Goal: Manage account settings

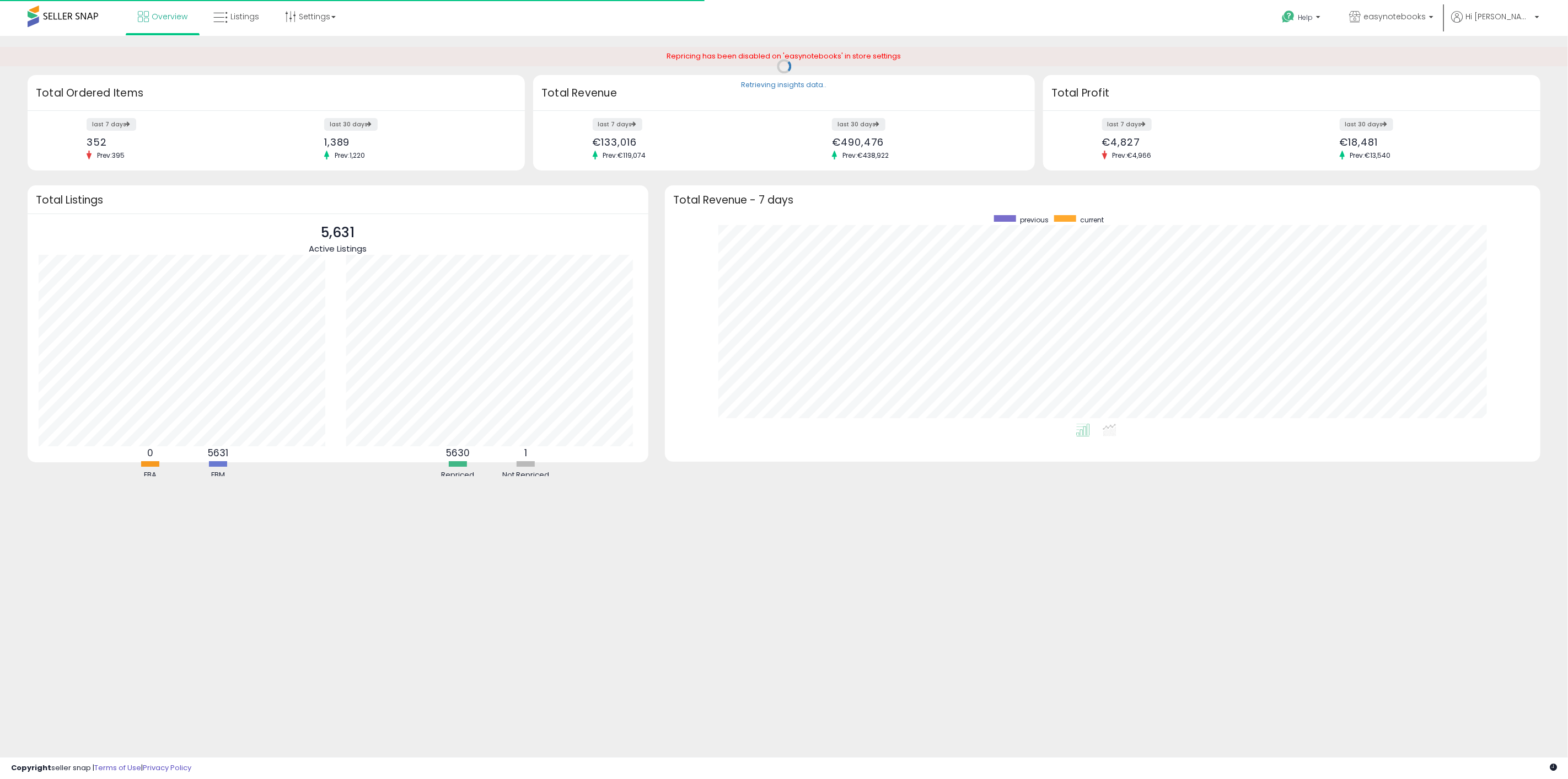
scroll to position [209, 853]
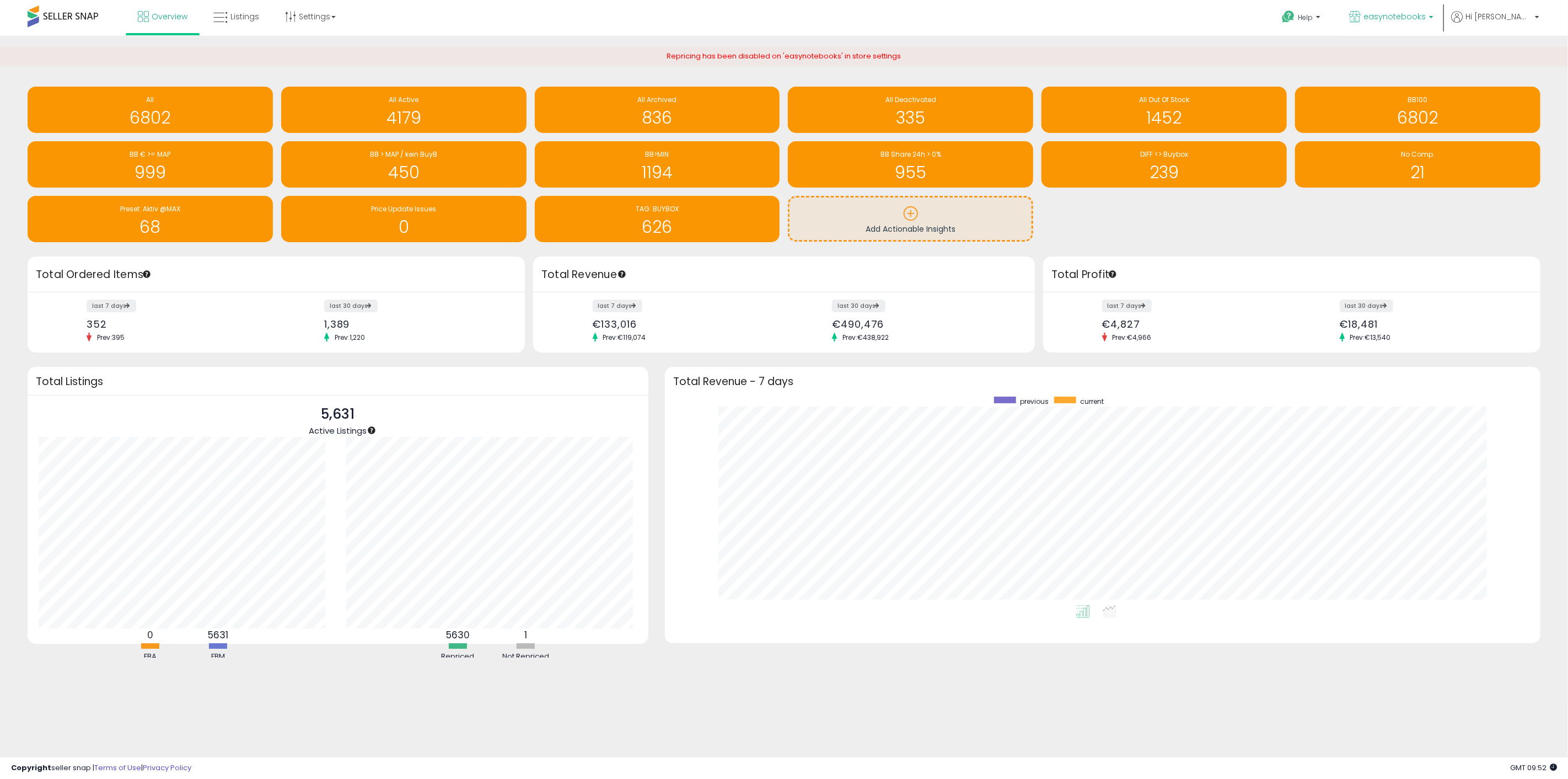
click at [1411, 24] on p "easynotebooks" at bounding box center [1390, 17] width 84 height 14
click at [1523, 18] on span "Hi [PERSON_NAME]" at bounding box center [1498, 16] width 66 height 11
click at [1515, 54] on link "Account" at bounding box center [1514, 59] width 29 height 11
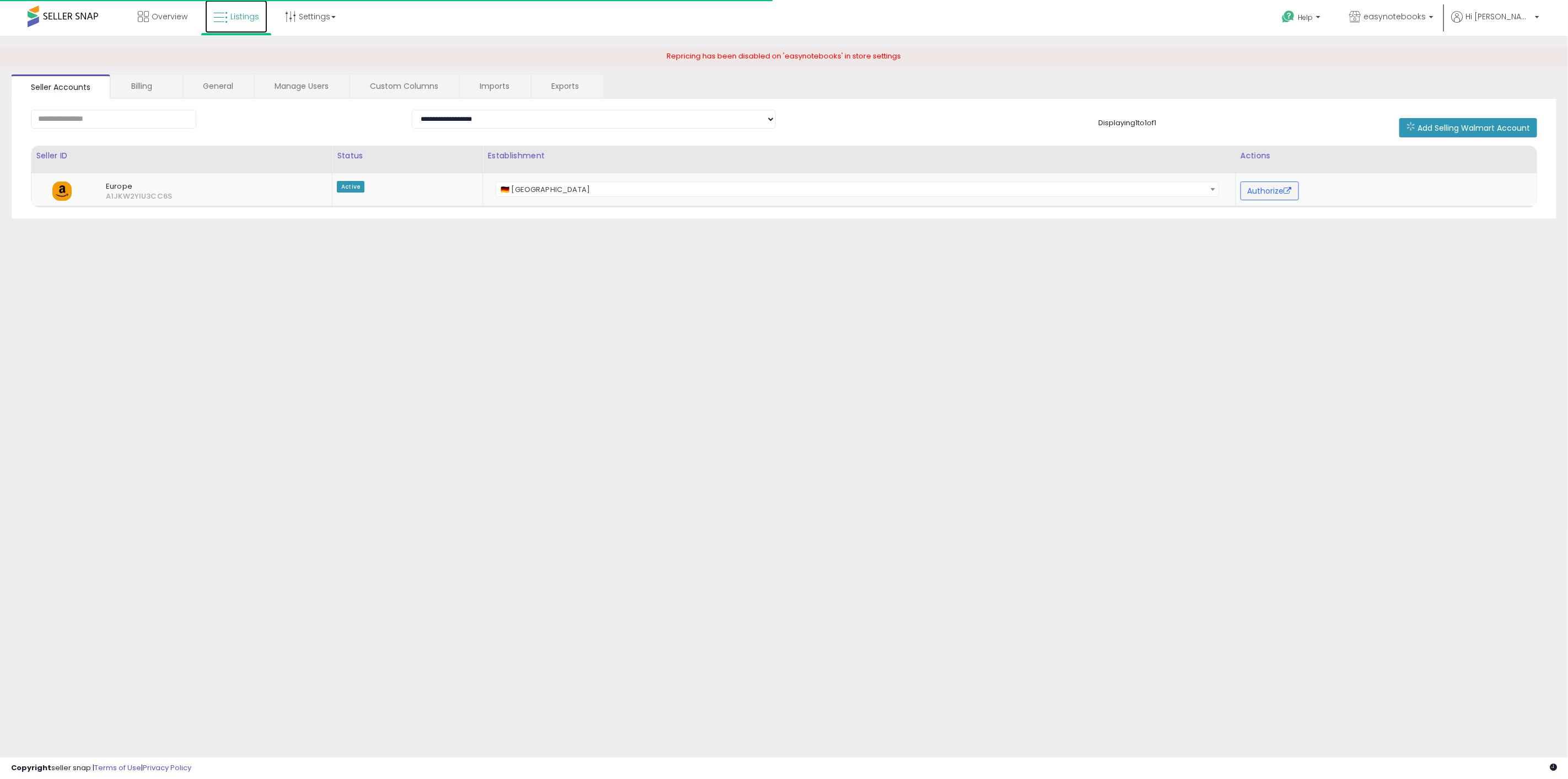
click at [242, 17] on span "Listings" at bounding box center [244, 16] width 29 height 11
click at [508, 87] on link "Imports" at bounding box center [495, 86] width 70 height 23
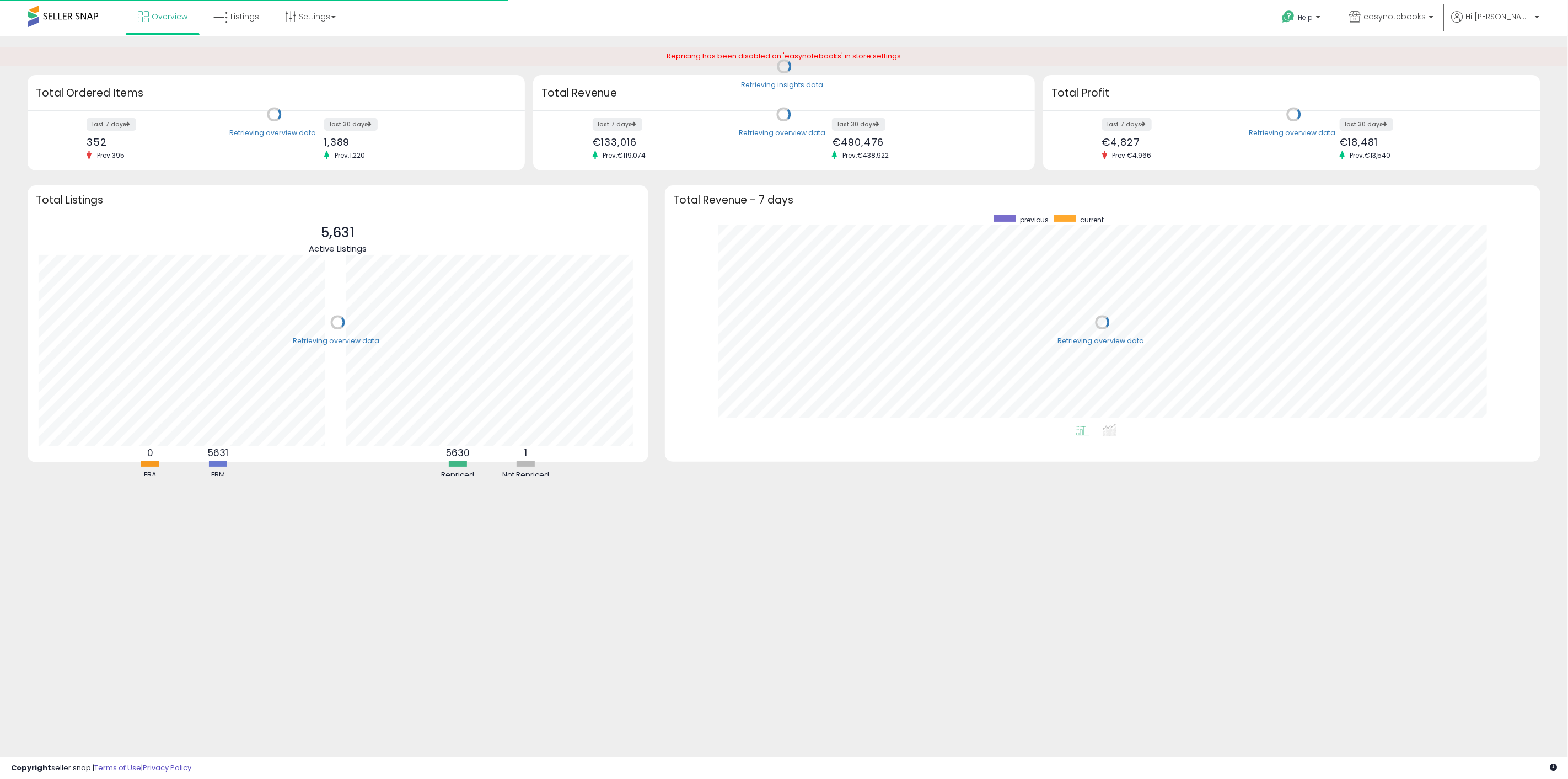
scroll to position [209, 853]
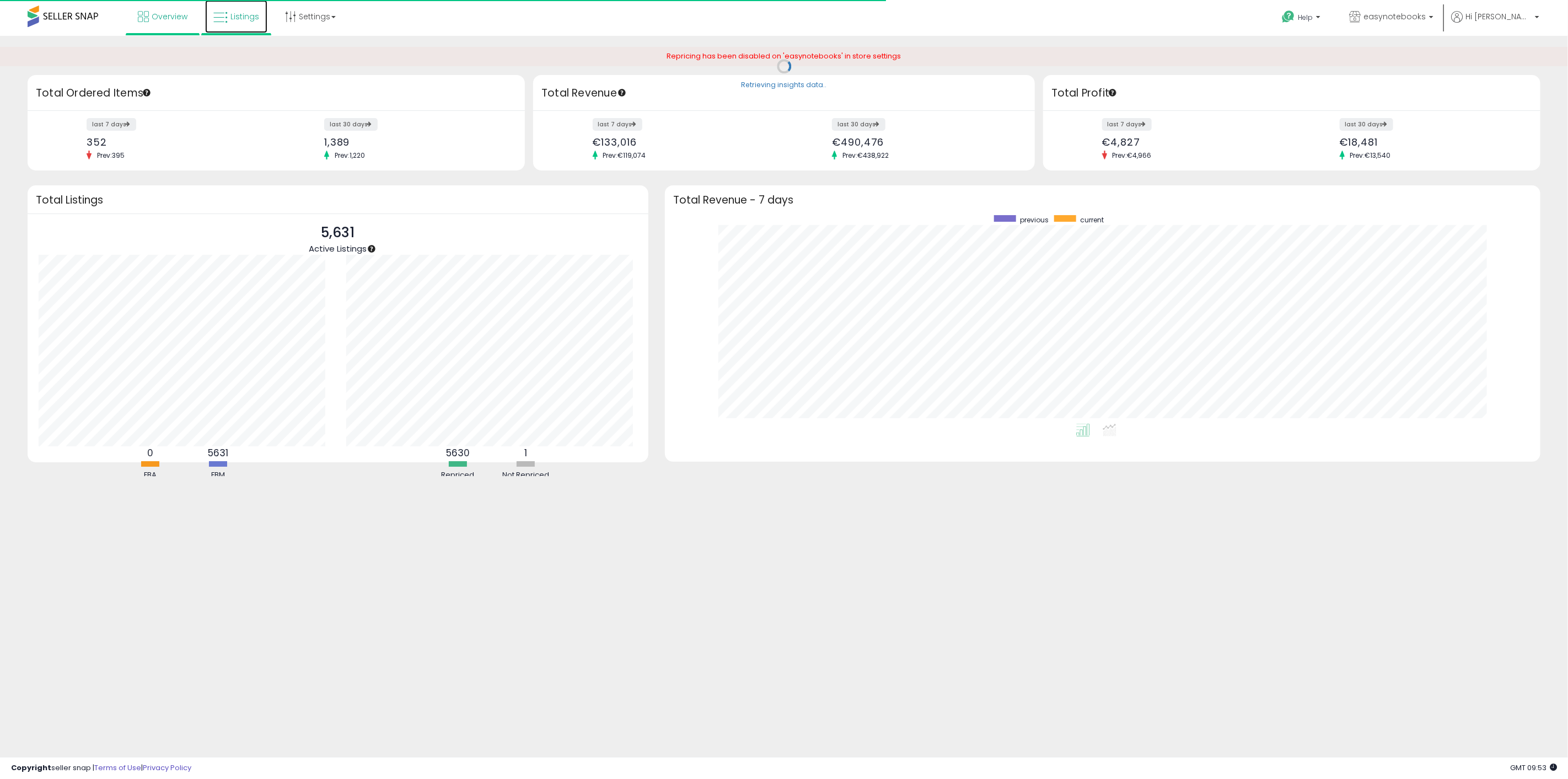
click at [233, 29] on link "Listings" at bounding box center [235, 16] width 62 height 33
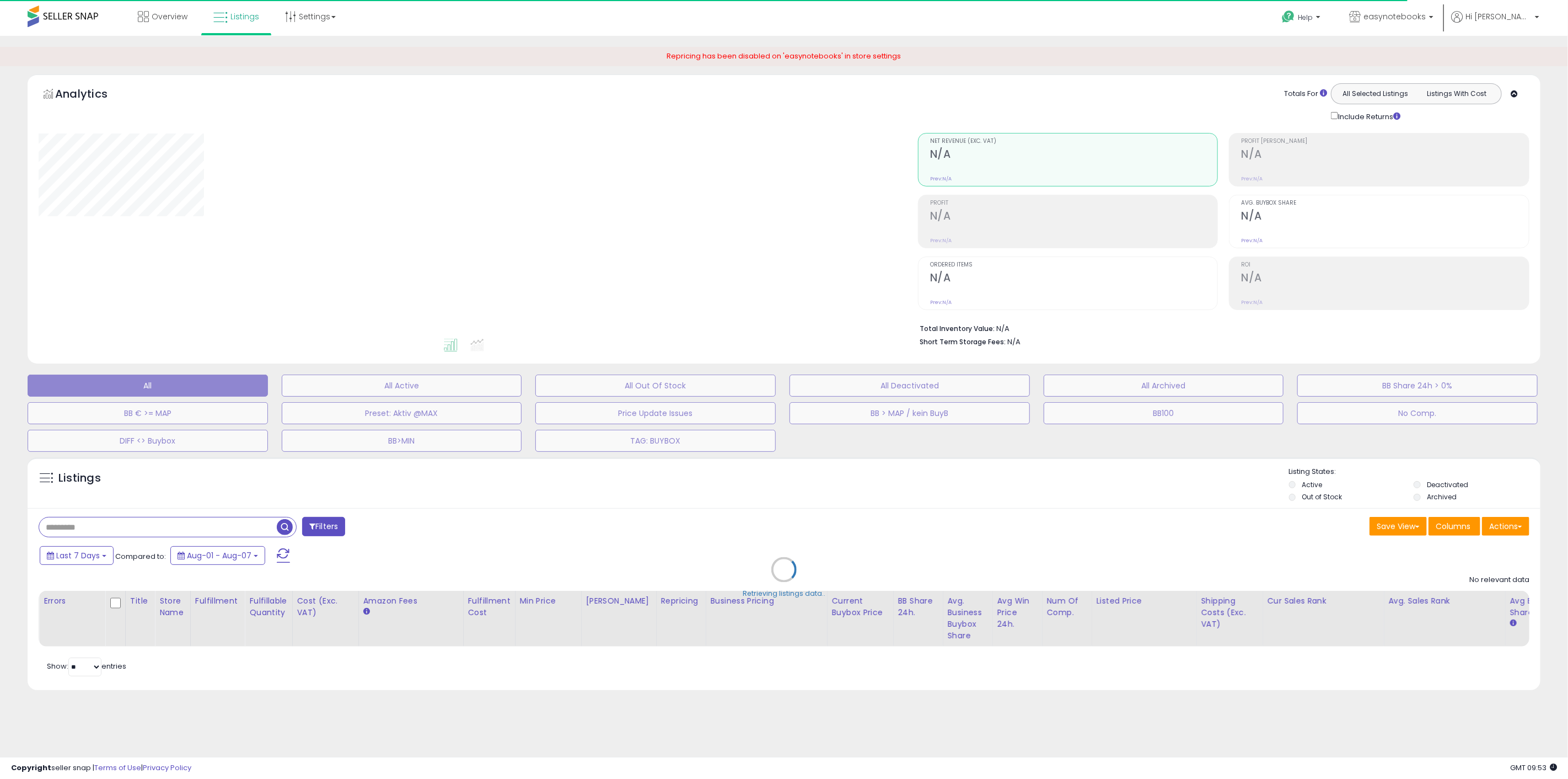
click at [197, 534] on div "Retrieving listings data.." at bounding box center [783, 577] width 1529 height 252
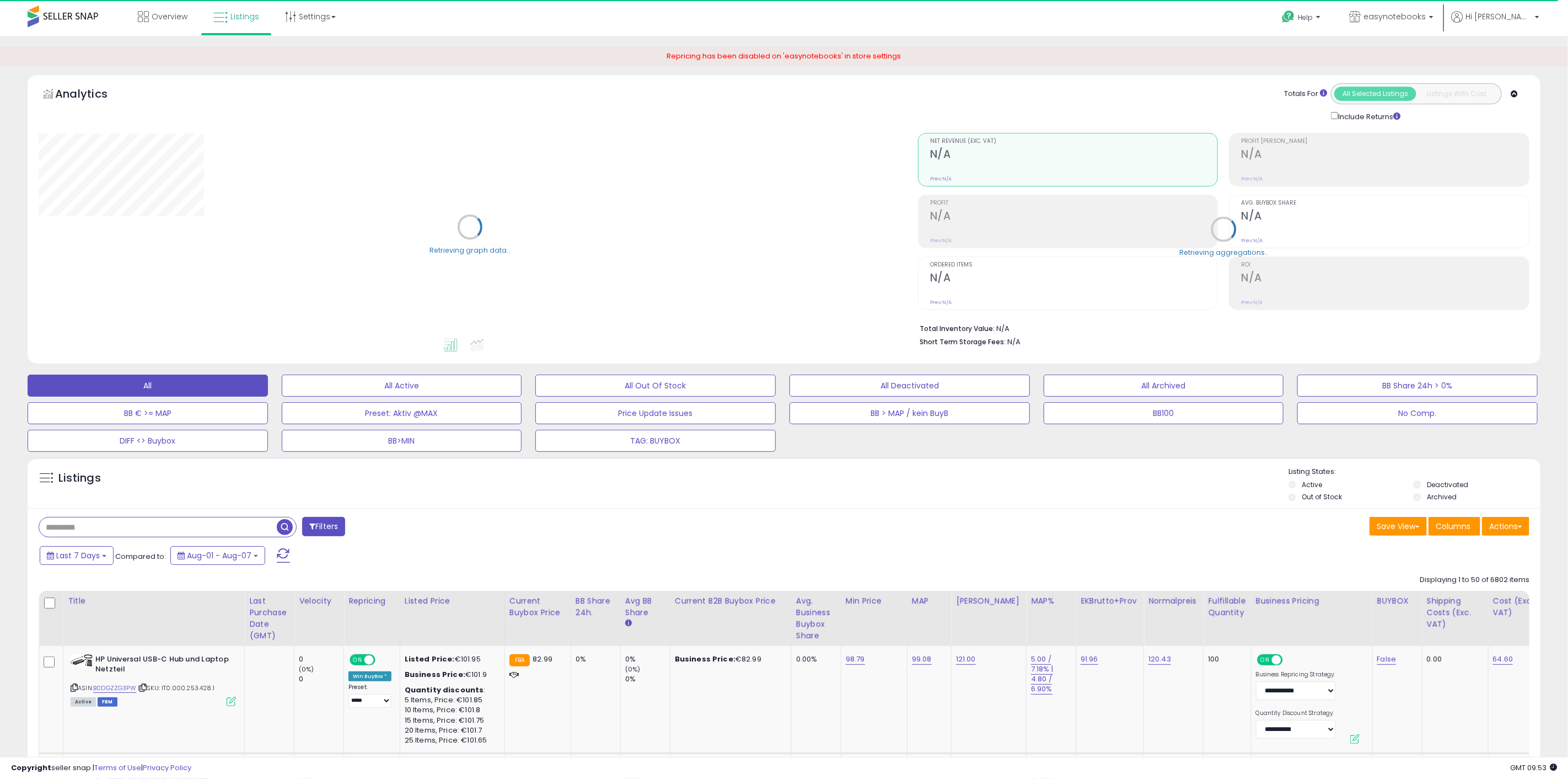
select select "**"
click at [201, 527] on input "text" at bounding box center [224, 526] width 371 height 19
paste input "**********"
type input "**********"
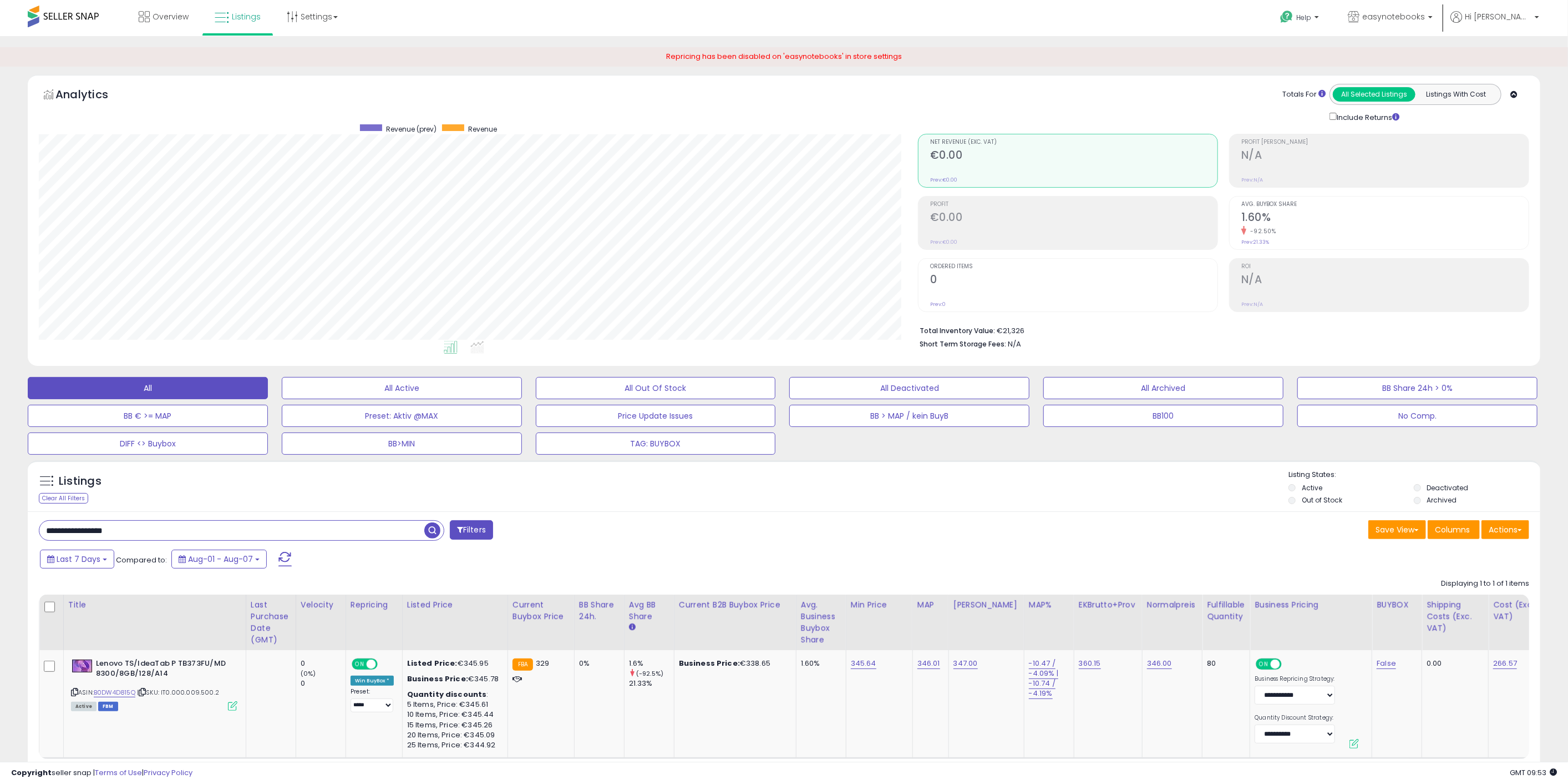
scroll to position [228, 879]
click at [160, 16] on span "Overview" at bounding box center [171, 16] width 36 height 11
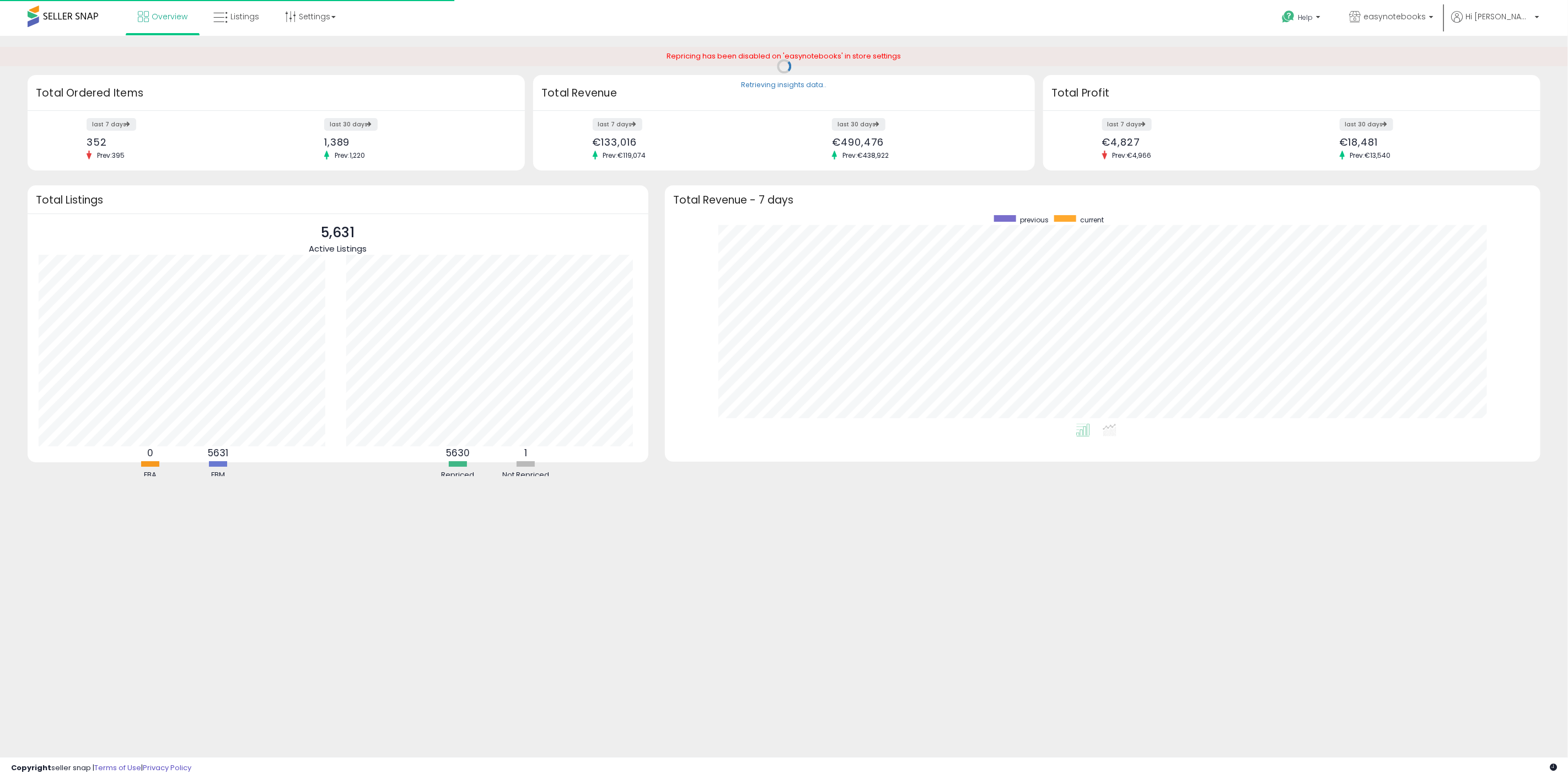
scroll to position [209, 853]
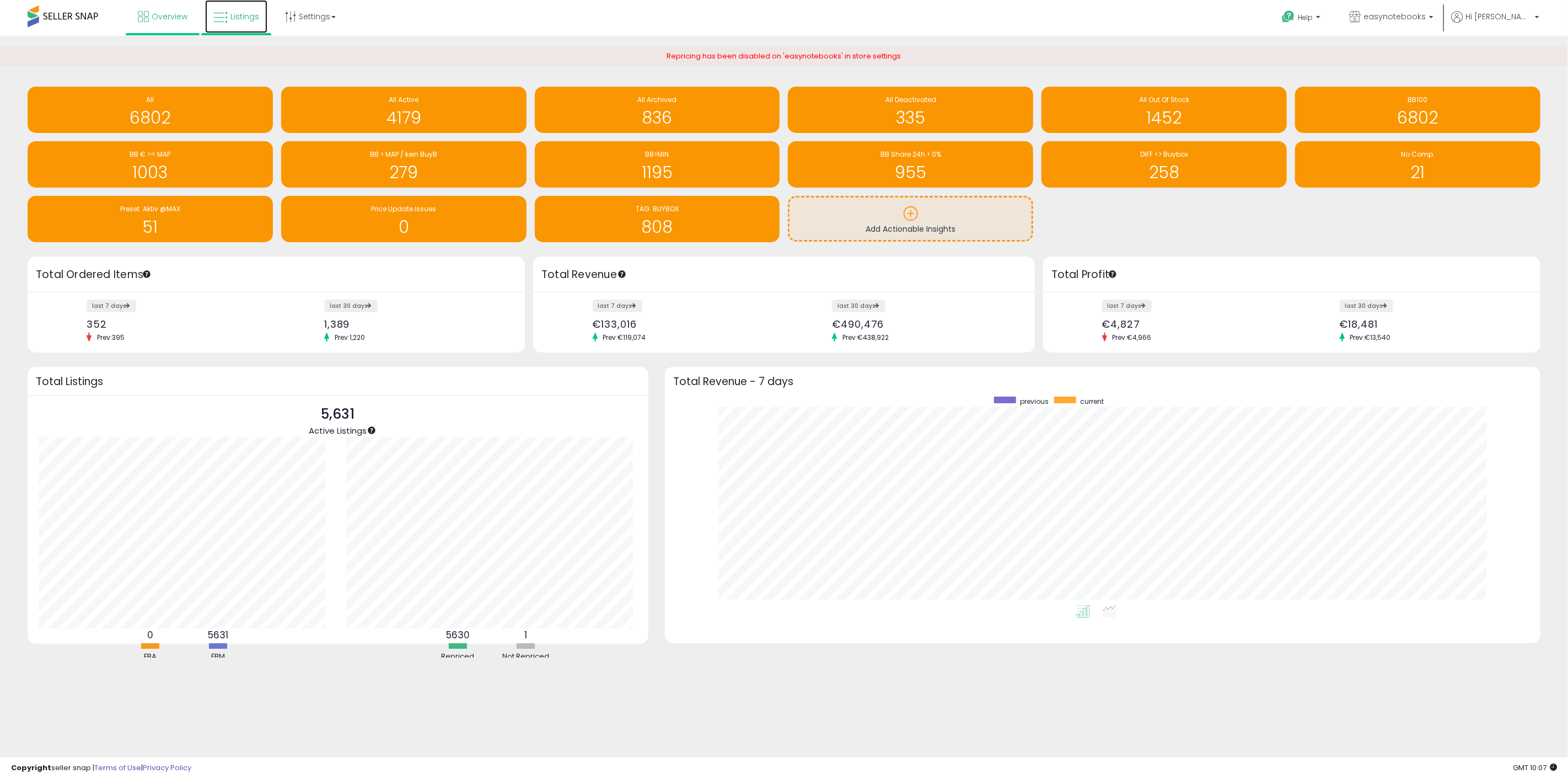
click at [232, 14] on span "Listings" at bounding box center [244, 16] width 29 height 11
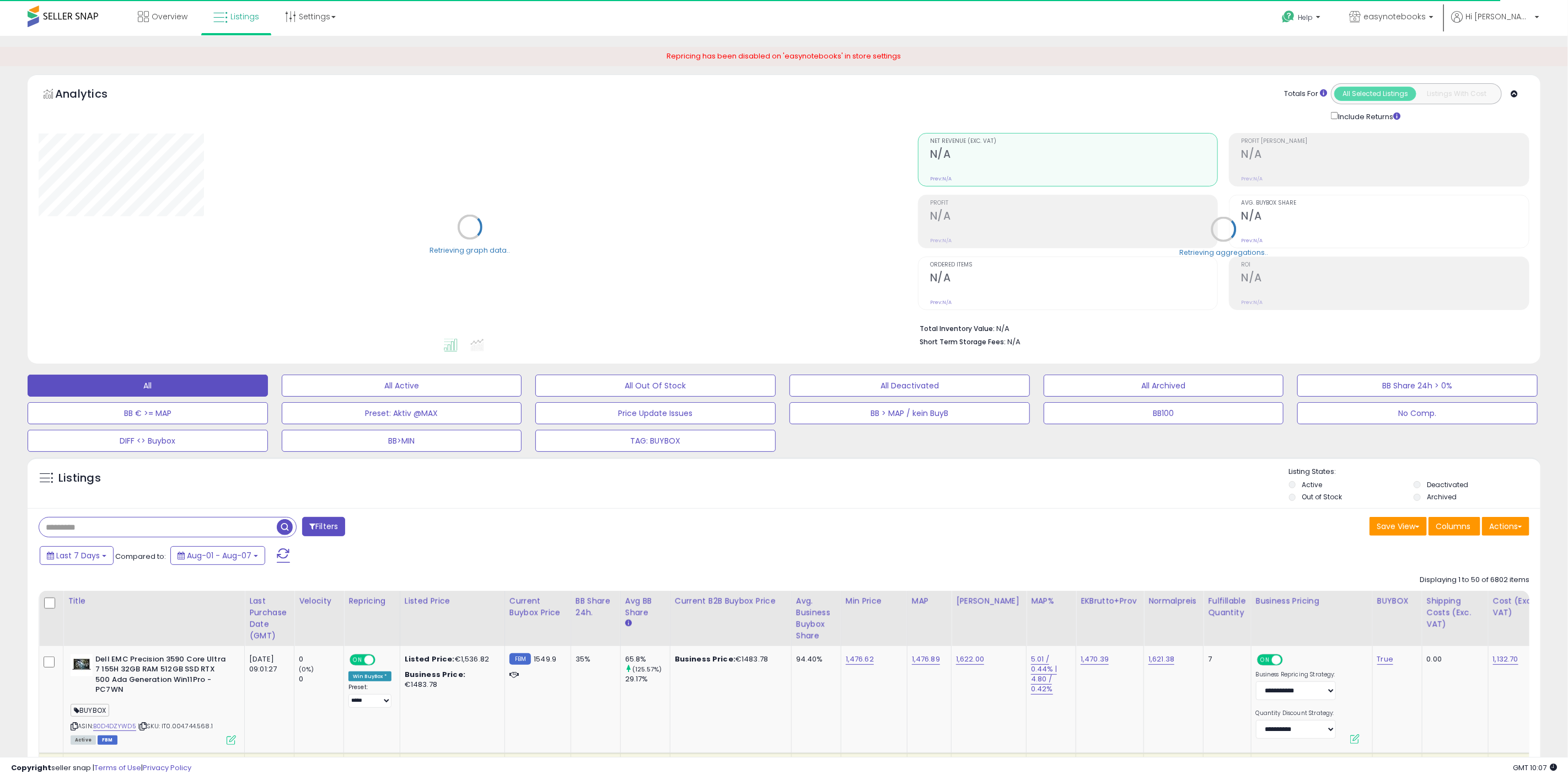
select select "**"
click at [210, 529] on input "text" at bounding box center [157, 526] width 236 height 19
paste input "**********"
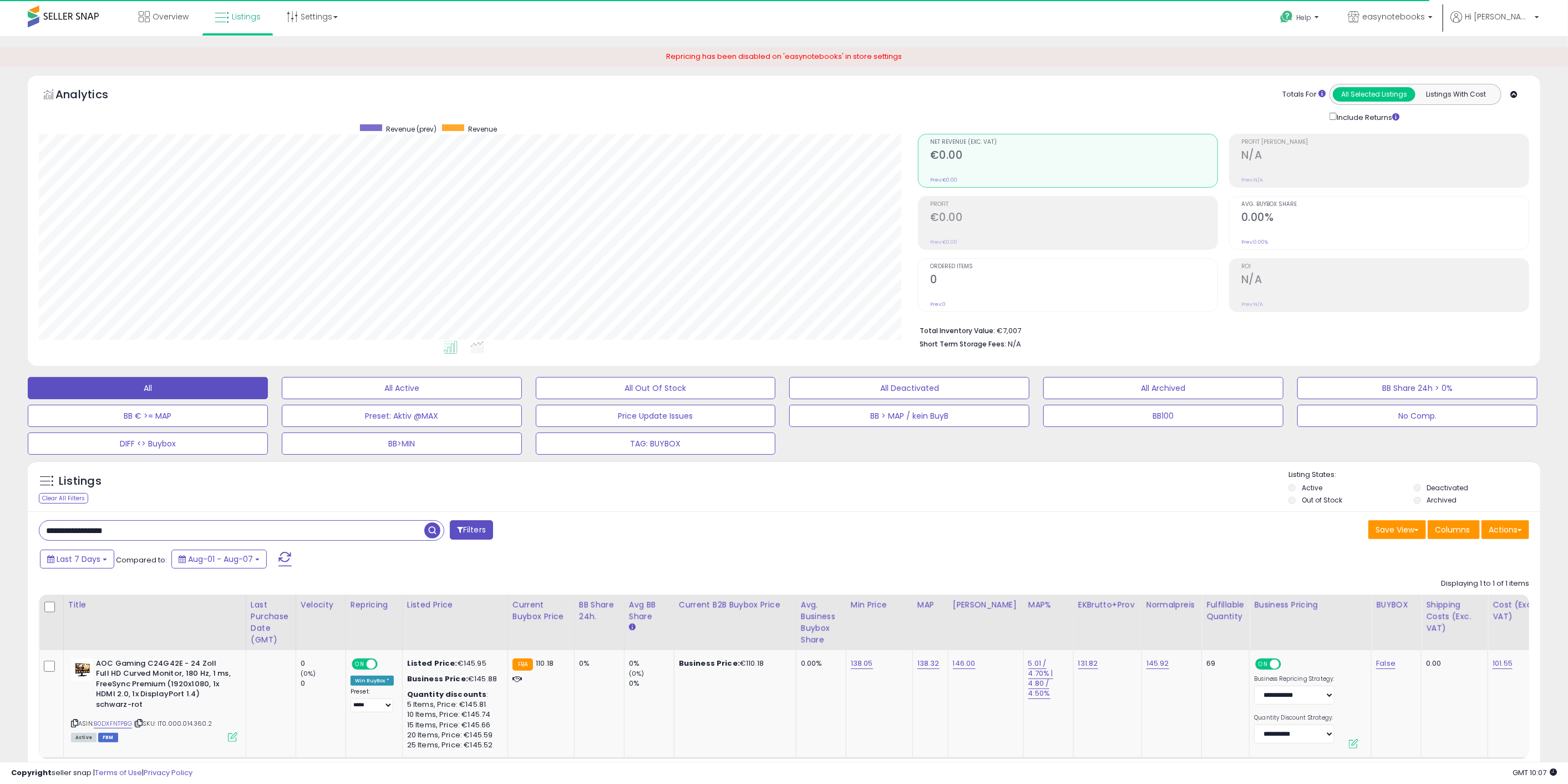
scroll to position [228, 879]
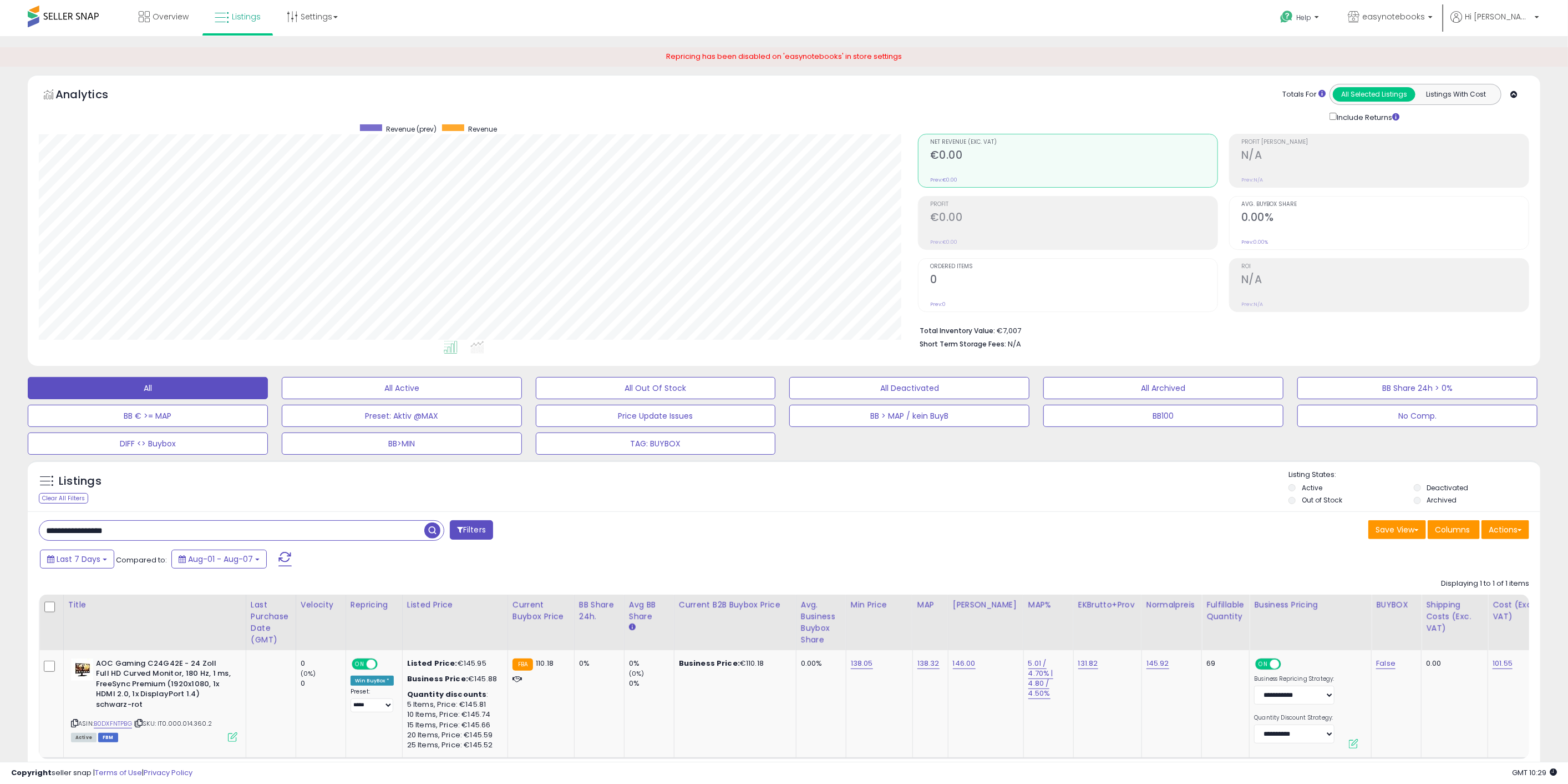
click at [316, 531] on input "**********" at bounding box center [232, 530] width 385 height 19
paste input "text"
click at [429, 531] on span "button" at bounding box center [432, 531] width 16 height 16
click at [246, 527] on input "**********" at bounding box center [232, 530] width 385 height 19
paste input "text"
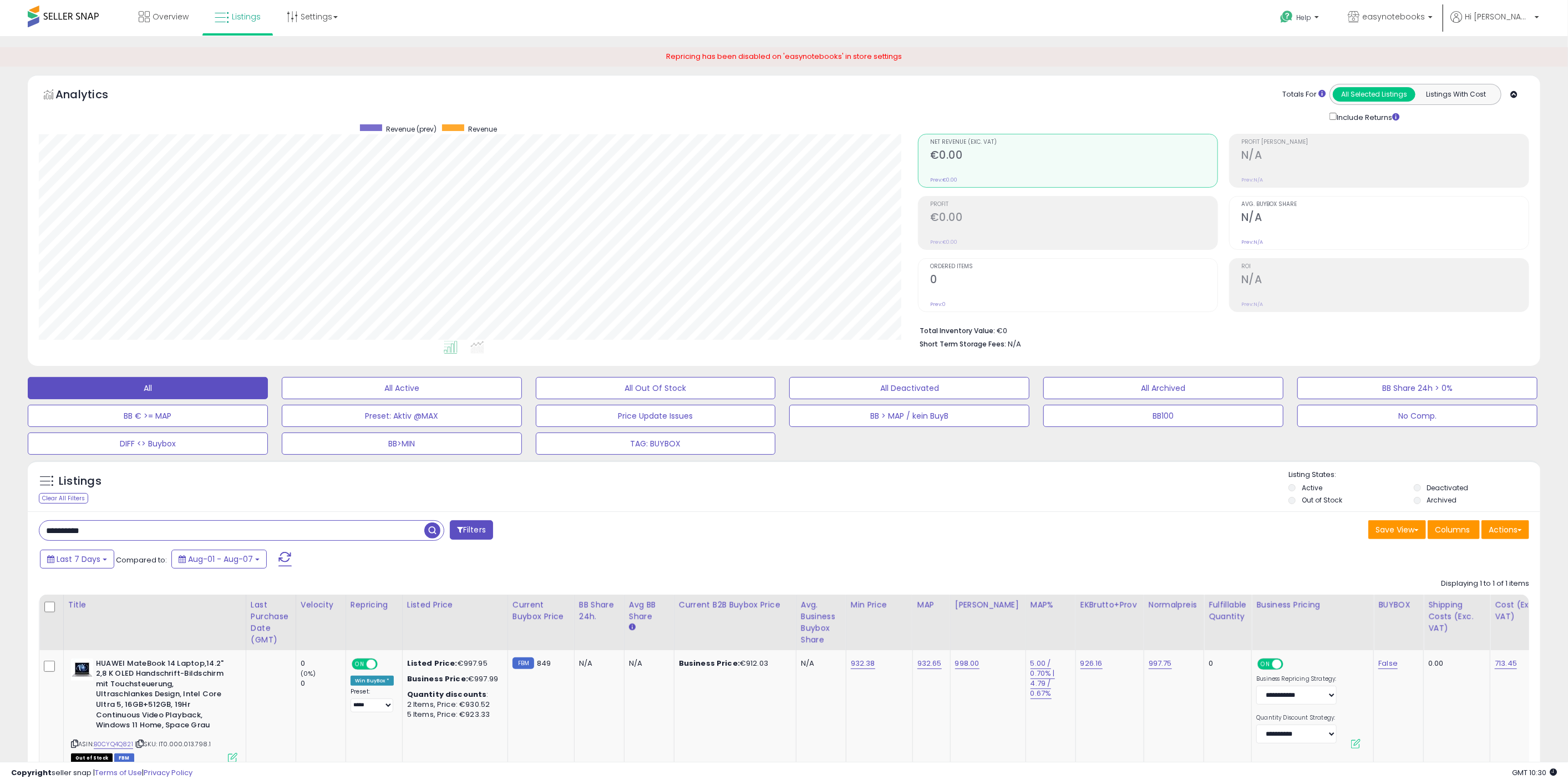
type input "**********"
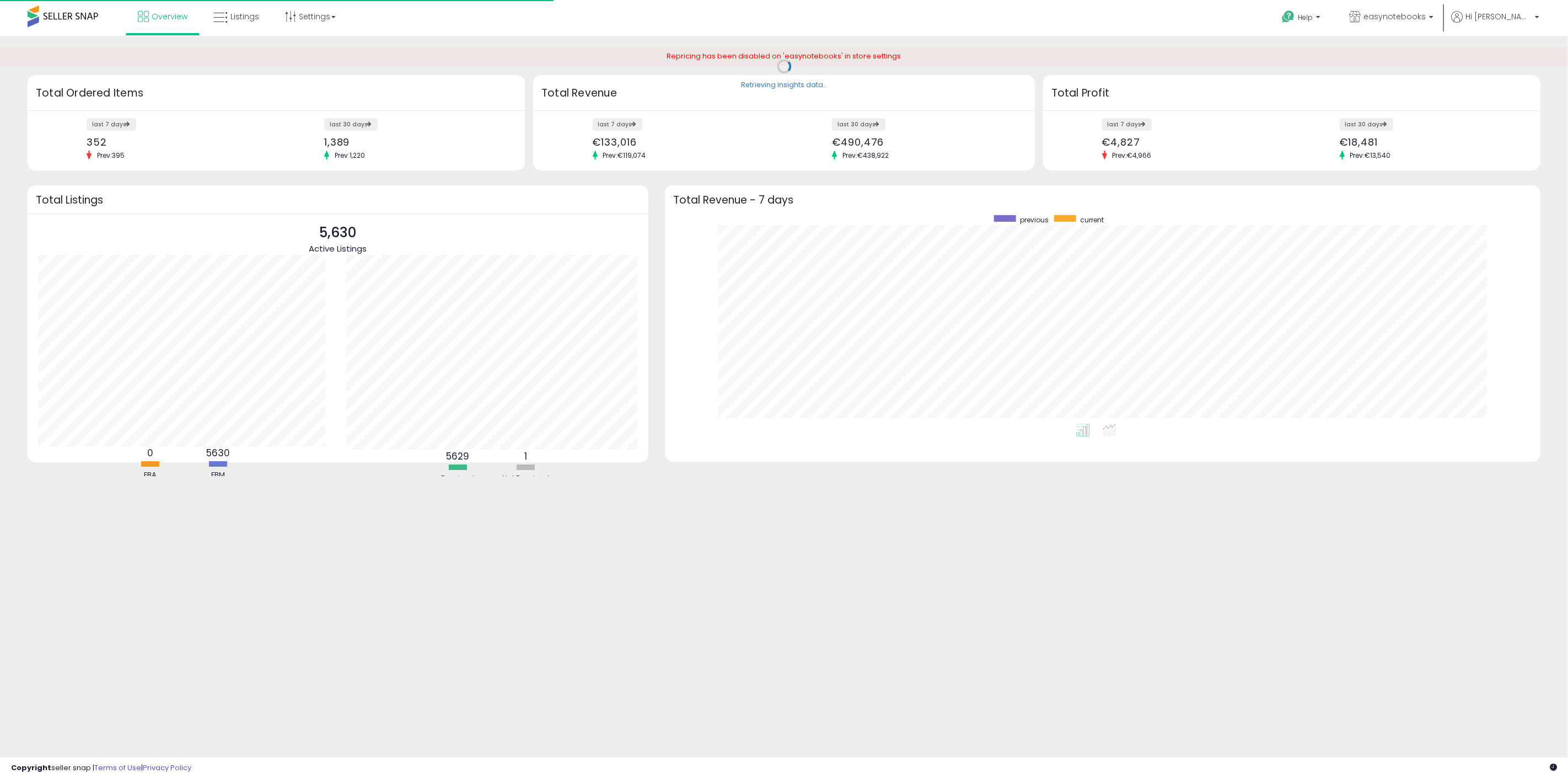
scroll to position [209, 853]
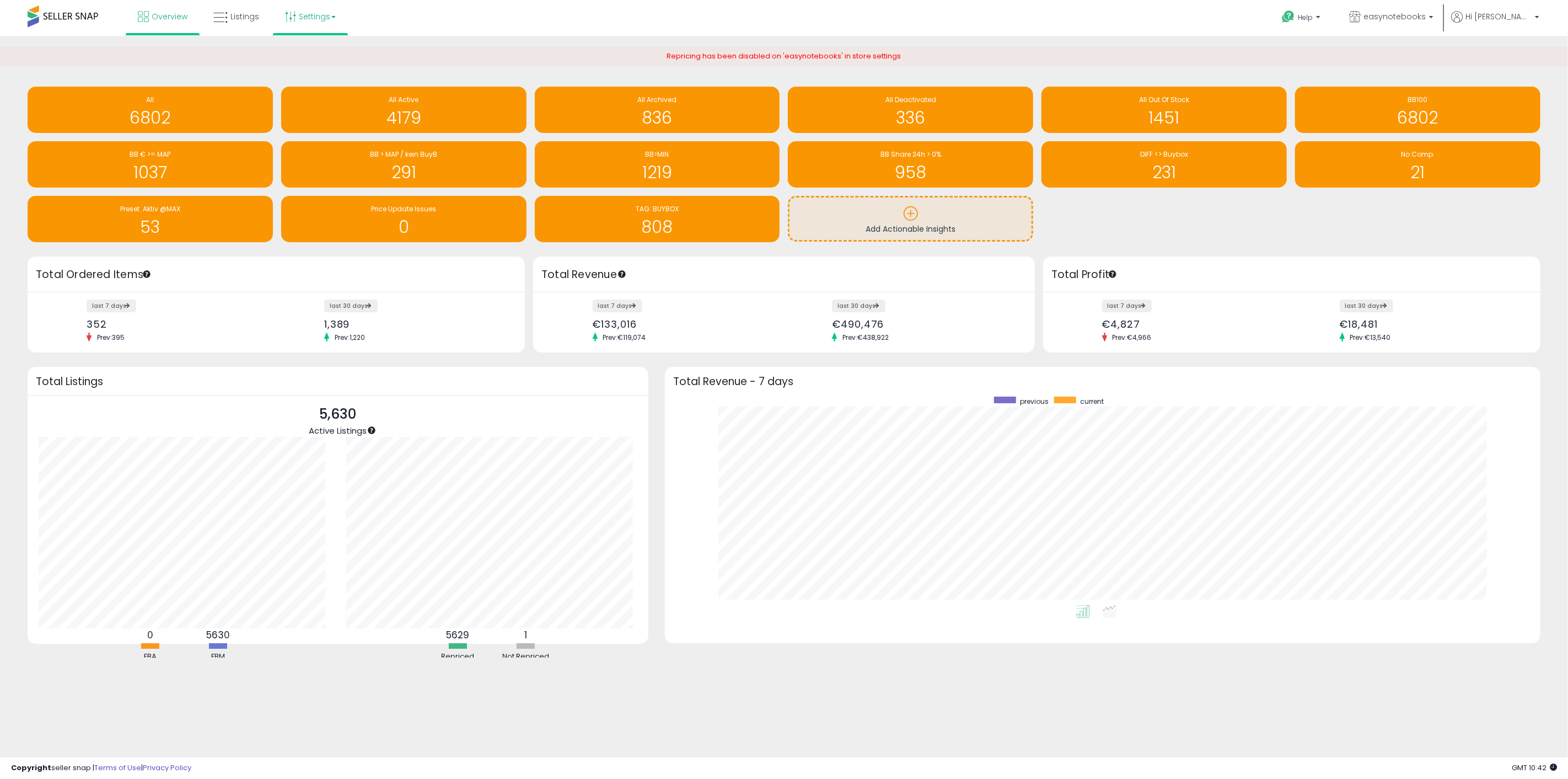
click at [315, 19] on link "Settings" at bounding box center [310, 16] width 68 height 33
click at [327, 61] on li "Store settings" at bounding box center [319, 57] width 81 height 28
click at [318, 18] on link "Settings" at bounding box center [310, 16] width 68 height 33
click at [318, 54] on link "Store settings" at bounding box center [311, 56] width 50 height 11
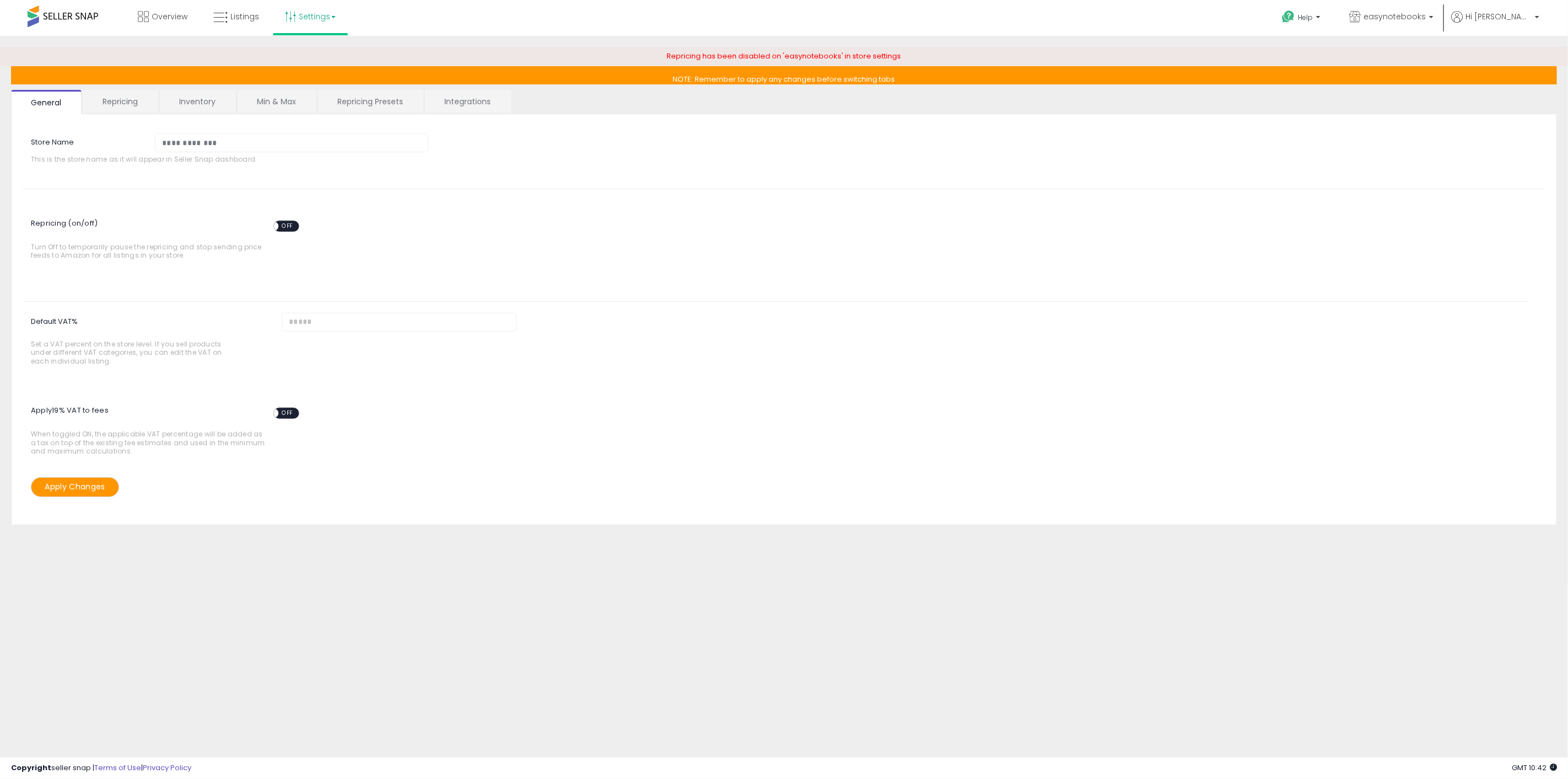
click at [345, 97] on link "Repricing Presets" at bounding box center [370, 102] width 106 height 23
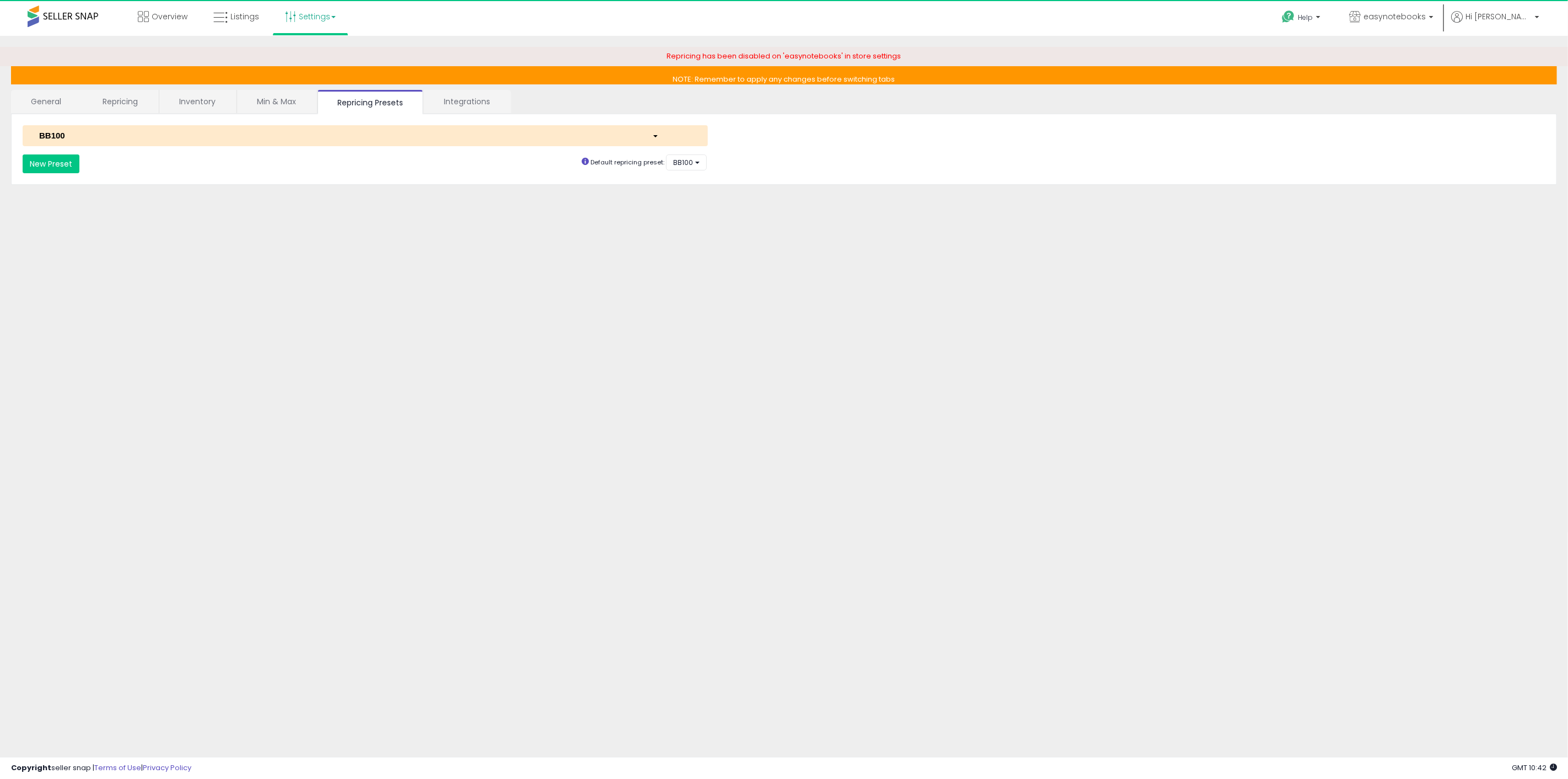
click at [300, 95] on link "Min & Max" at bounding box center [276, 102] width 78 height 23
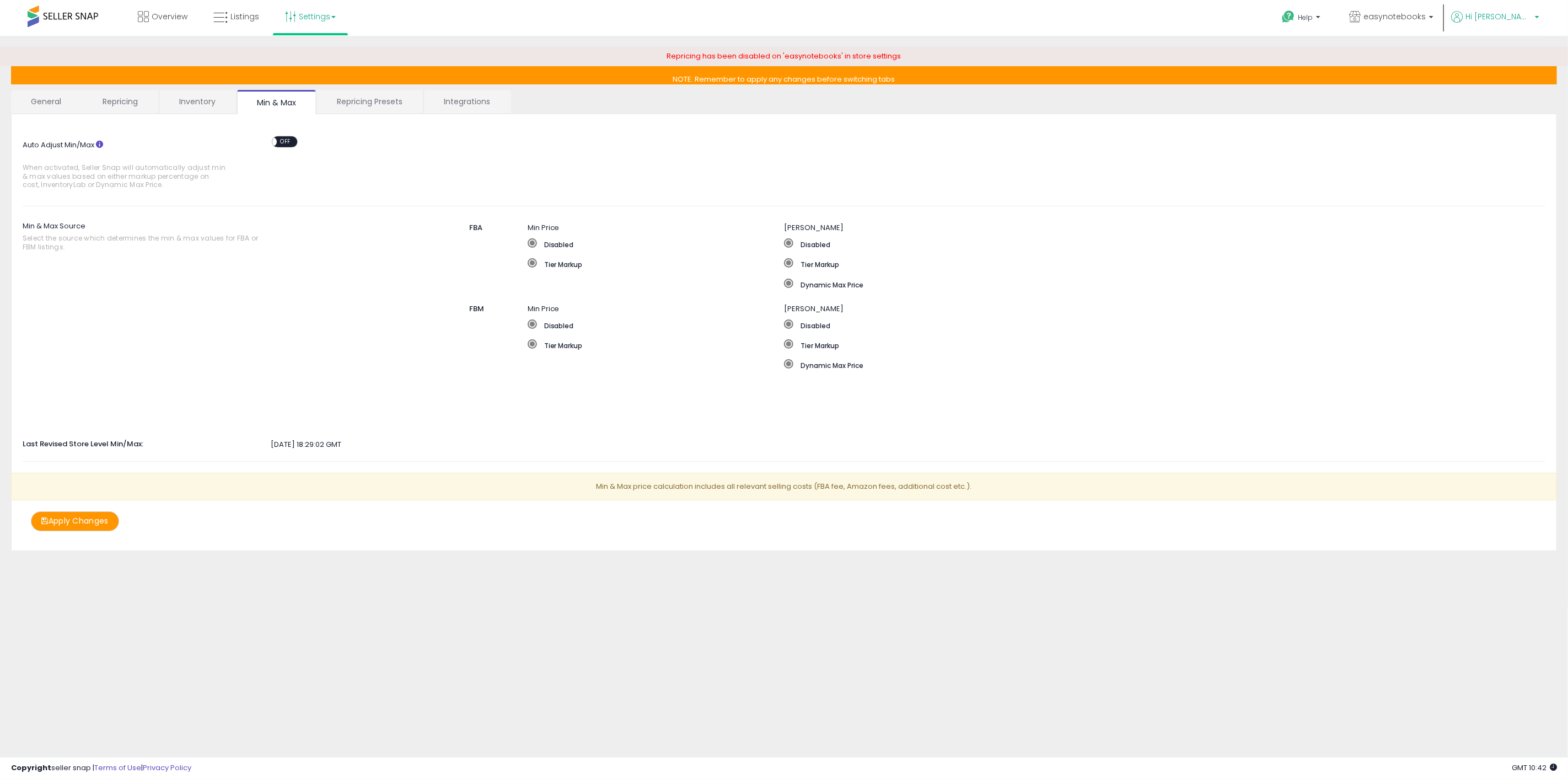
click at [1517, 18] on span "Hi [PERSON_NAME]" at bounding box center [1498, 16] width 66 height 11
click at [1511, 51] on li "Account" at bounding box center [1514, 60] width 46 height 28
click at [1511, 52] on li "Account" at bounding box center [1514, 60] width 46 height 28
click at [1500, 61] on link "Account" at bounding box center [1514, 59] width 29 height 11
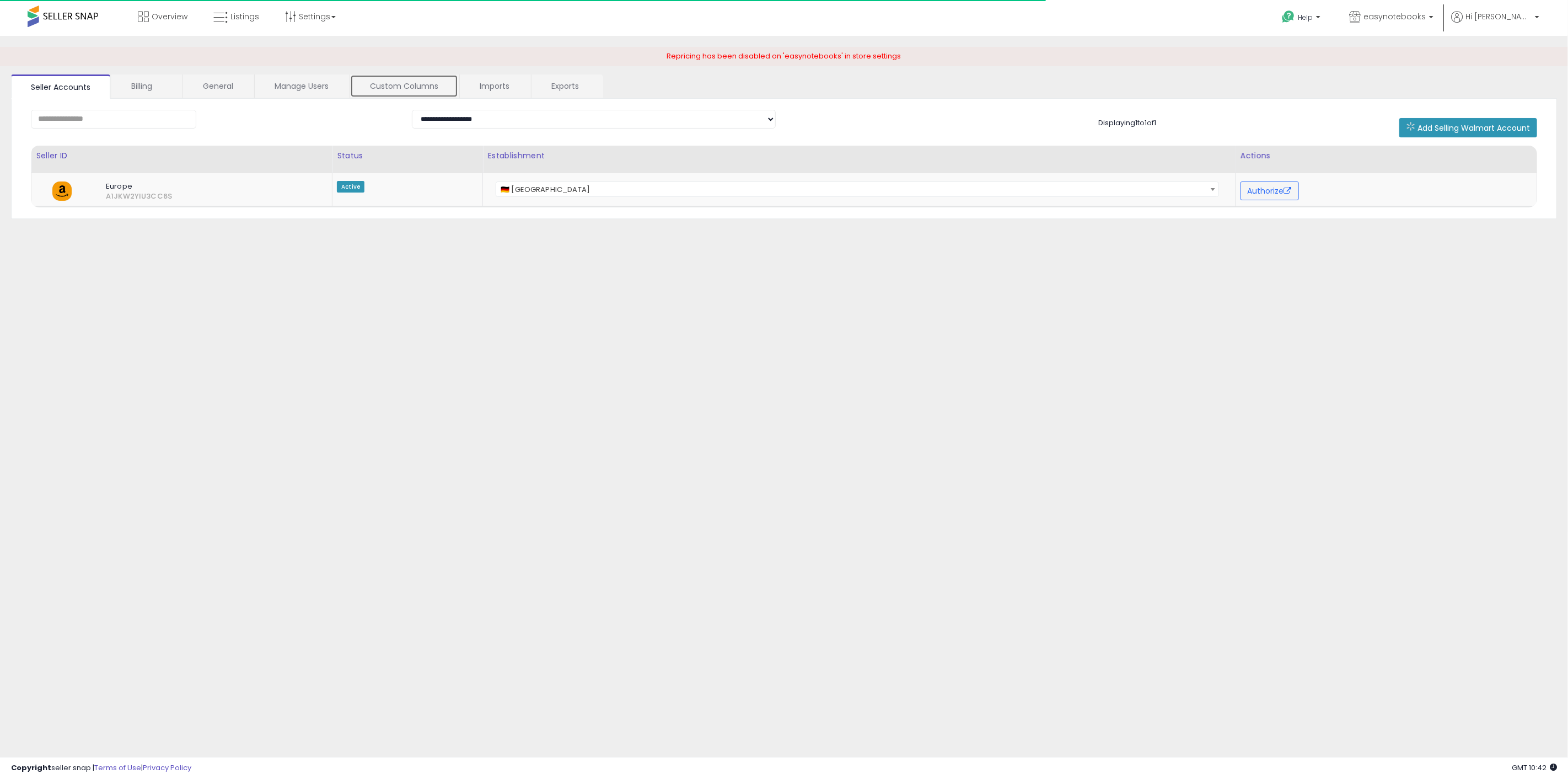
click at [387, 90] on link "Custom Columns" at bounding box center [404, 86] width 108 height 23
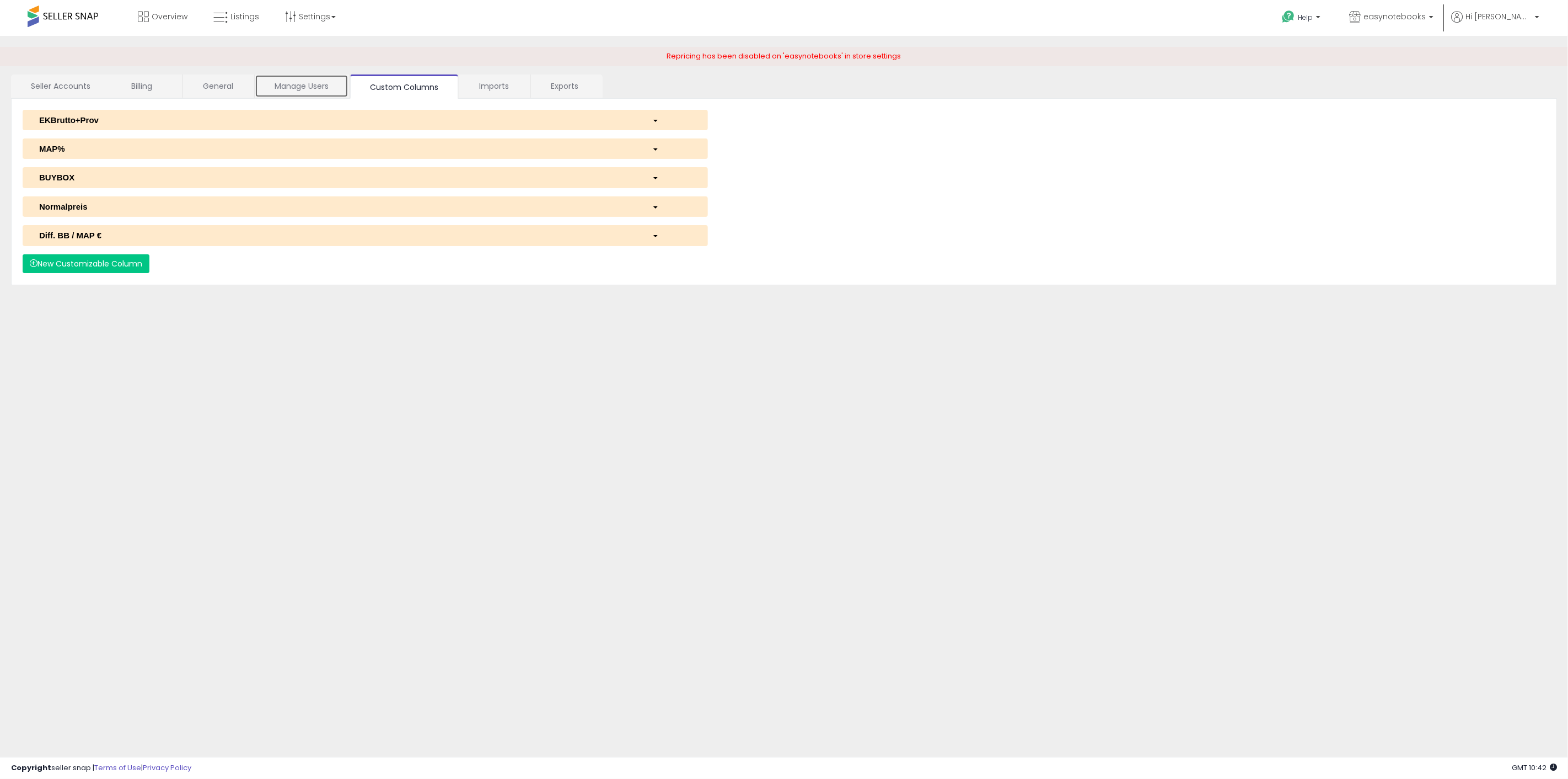
click at [324, 82] on link "Manage Users" at bounding box center [301, 86] width 94 height 23
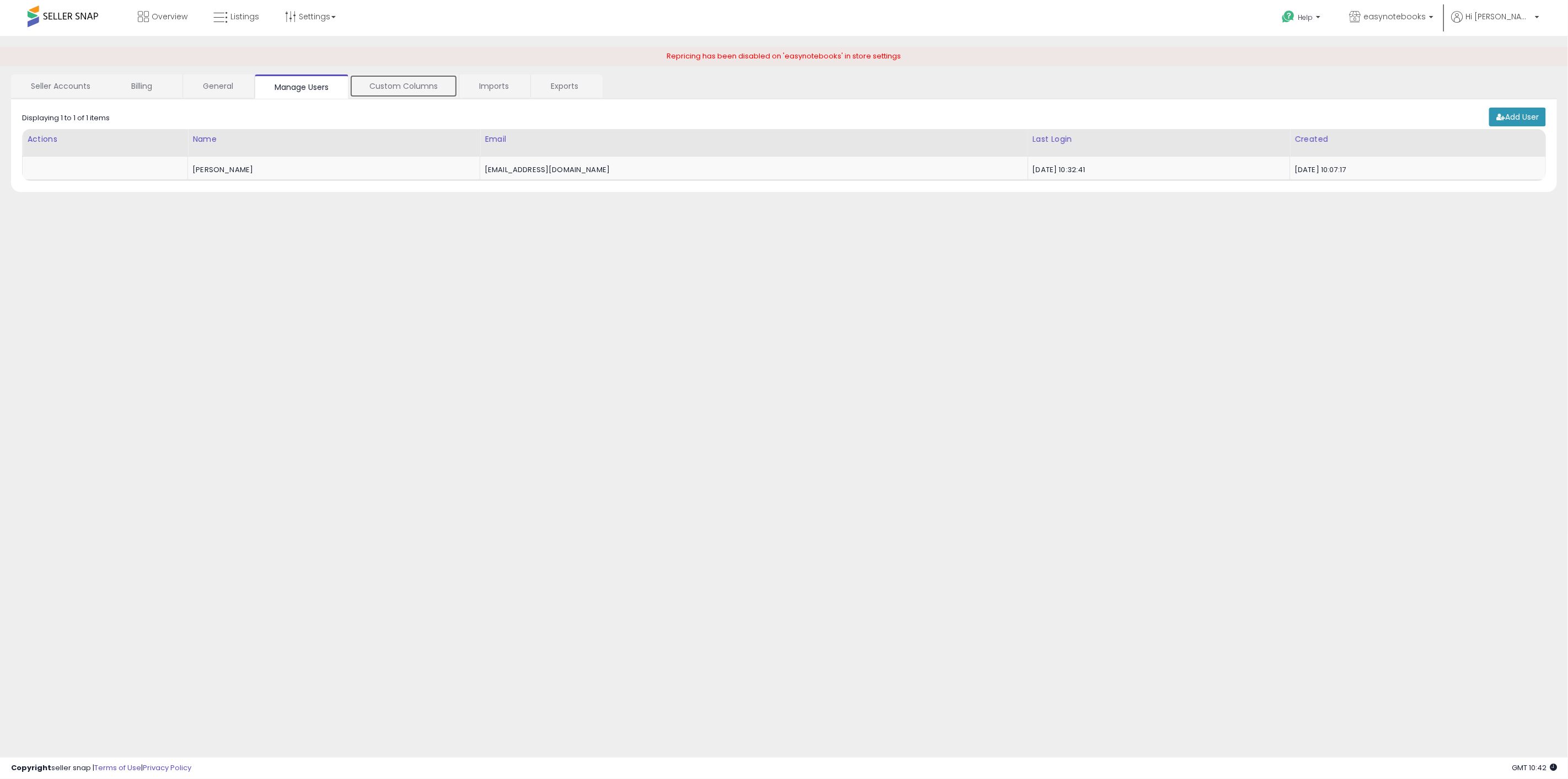
click at [399, 84] on link "Custom Columns" at bounding box center [403, 86] width 108 height 23
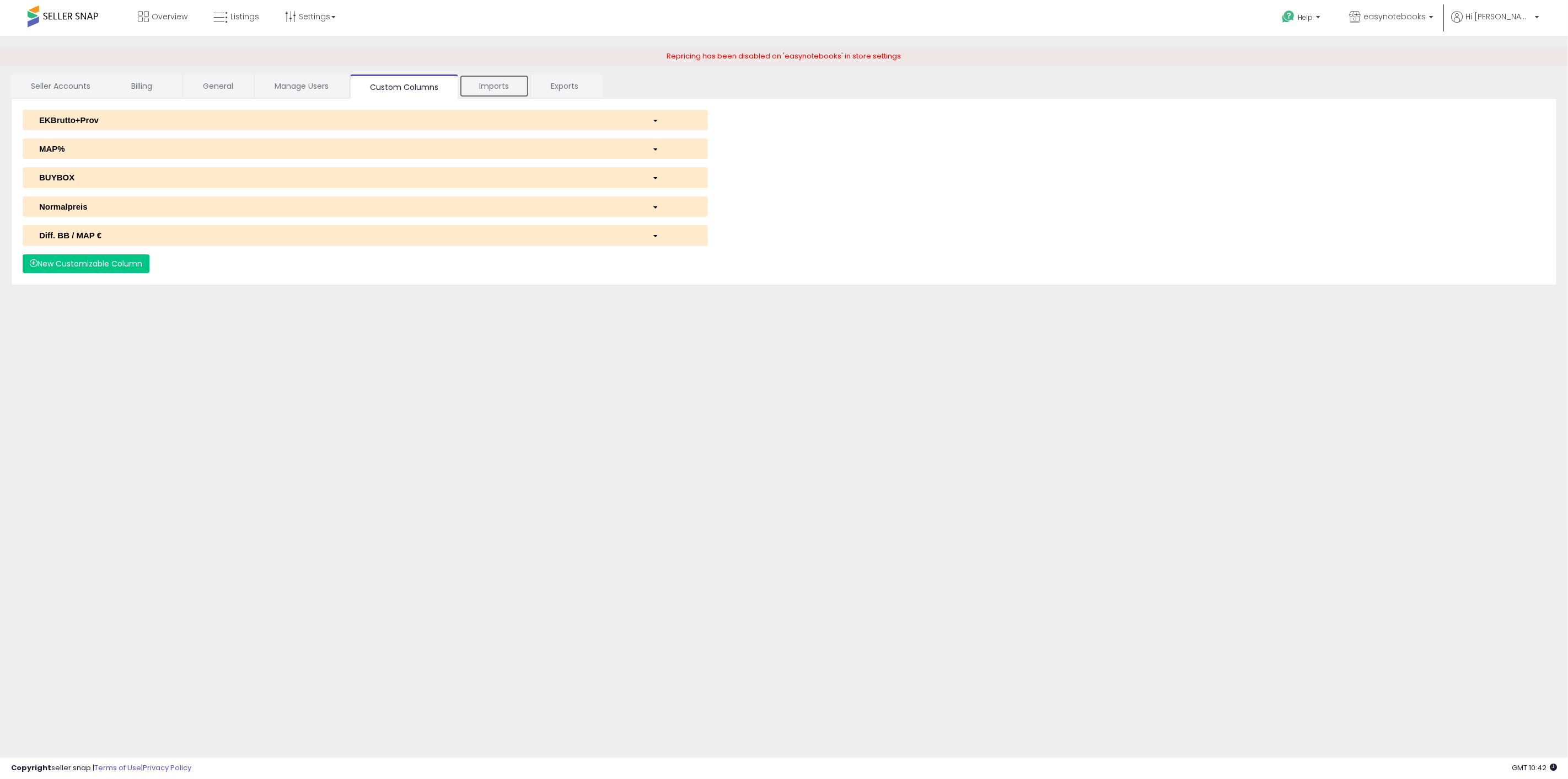
click at [517, 88] on link "Imports" at bounding box center [494, 86] width 70 height 23
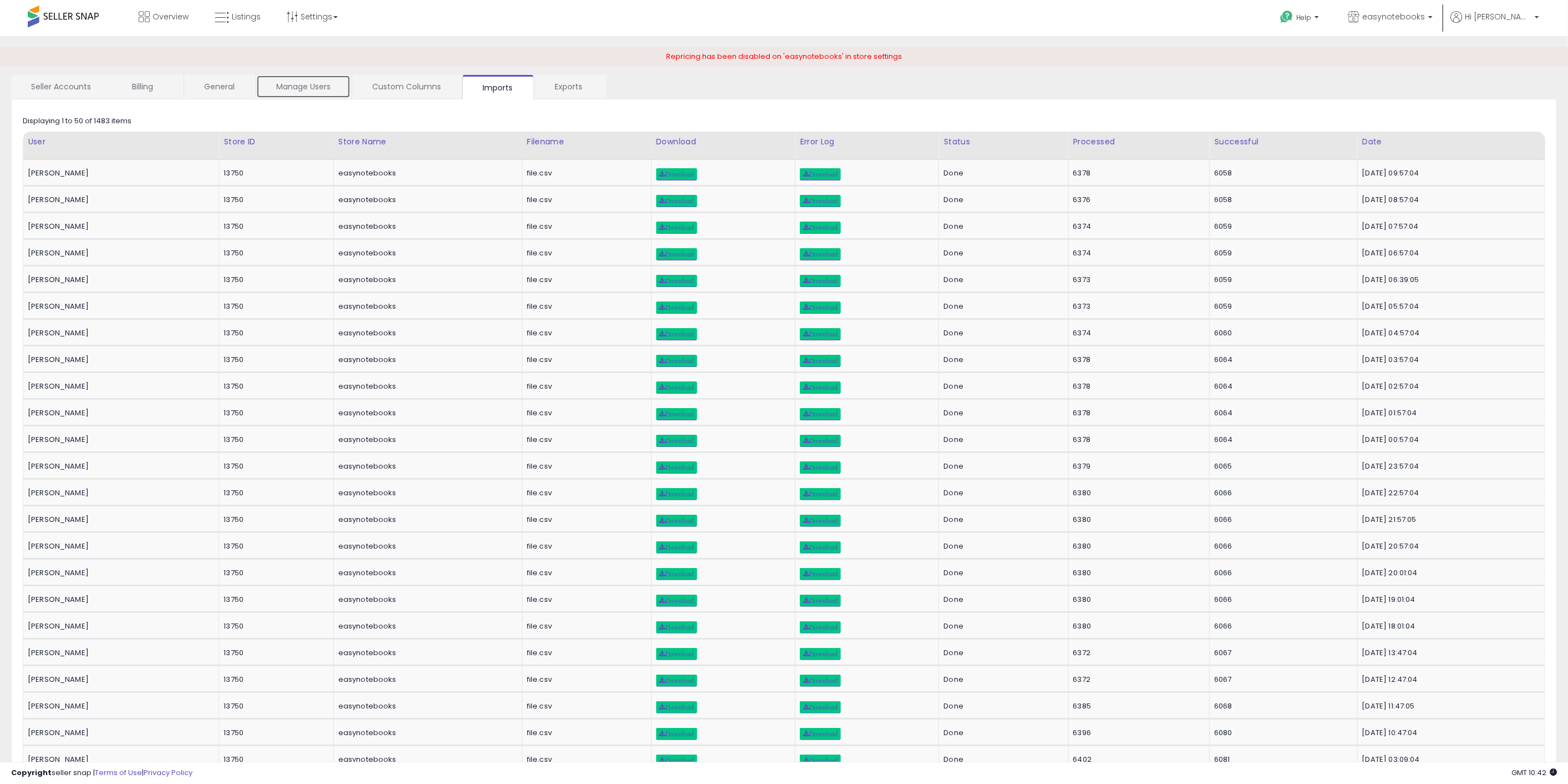
click at [321, 82] on link "Manage Users" at bounding box center [303, 86] width 94 height 24
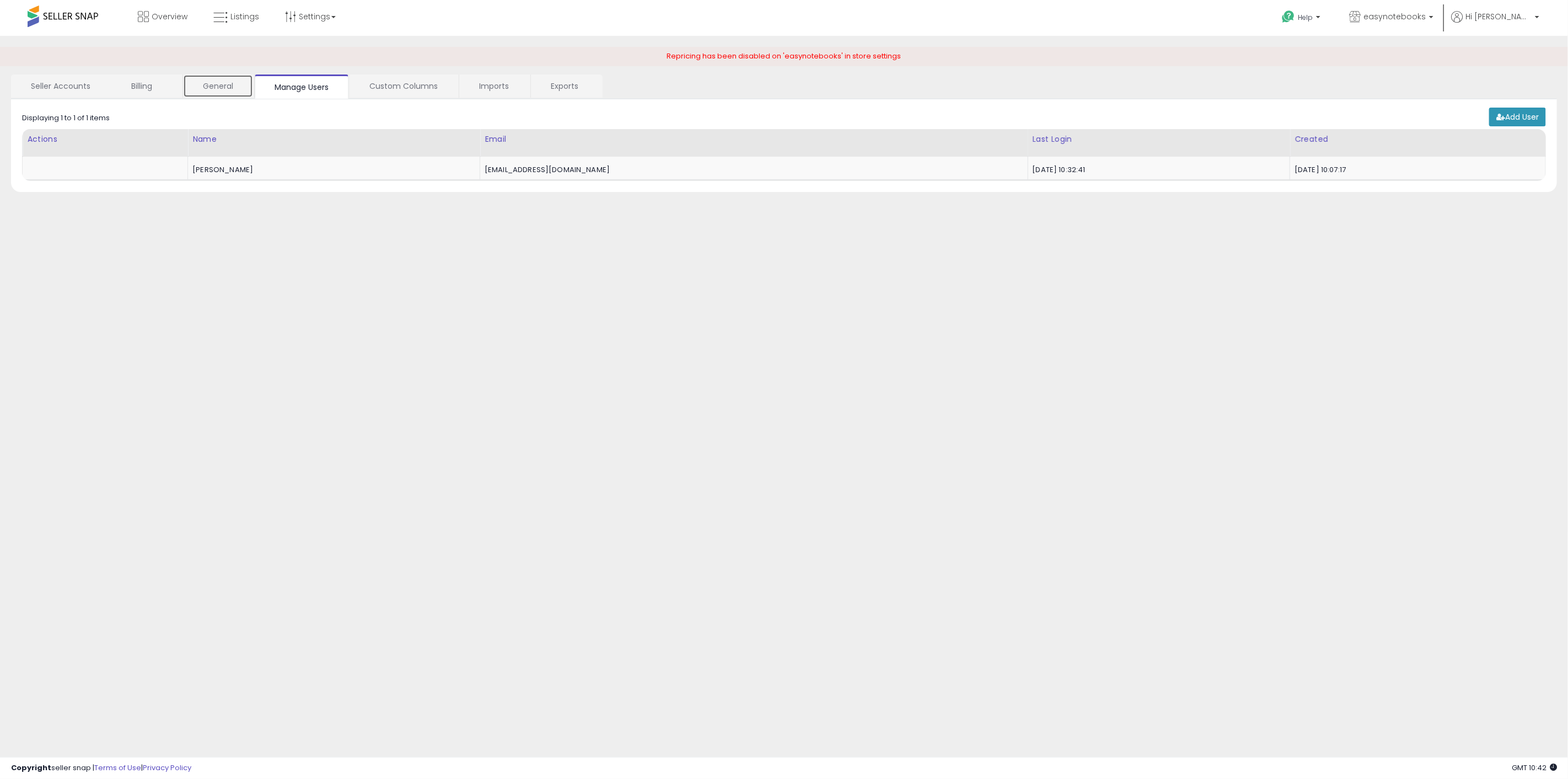
click at [226, 86] on link "General" at bounding box center [218, 86] width 70 height 23
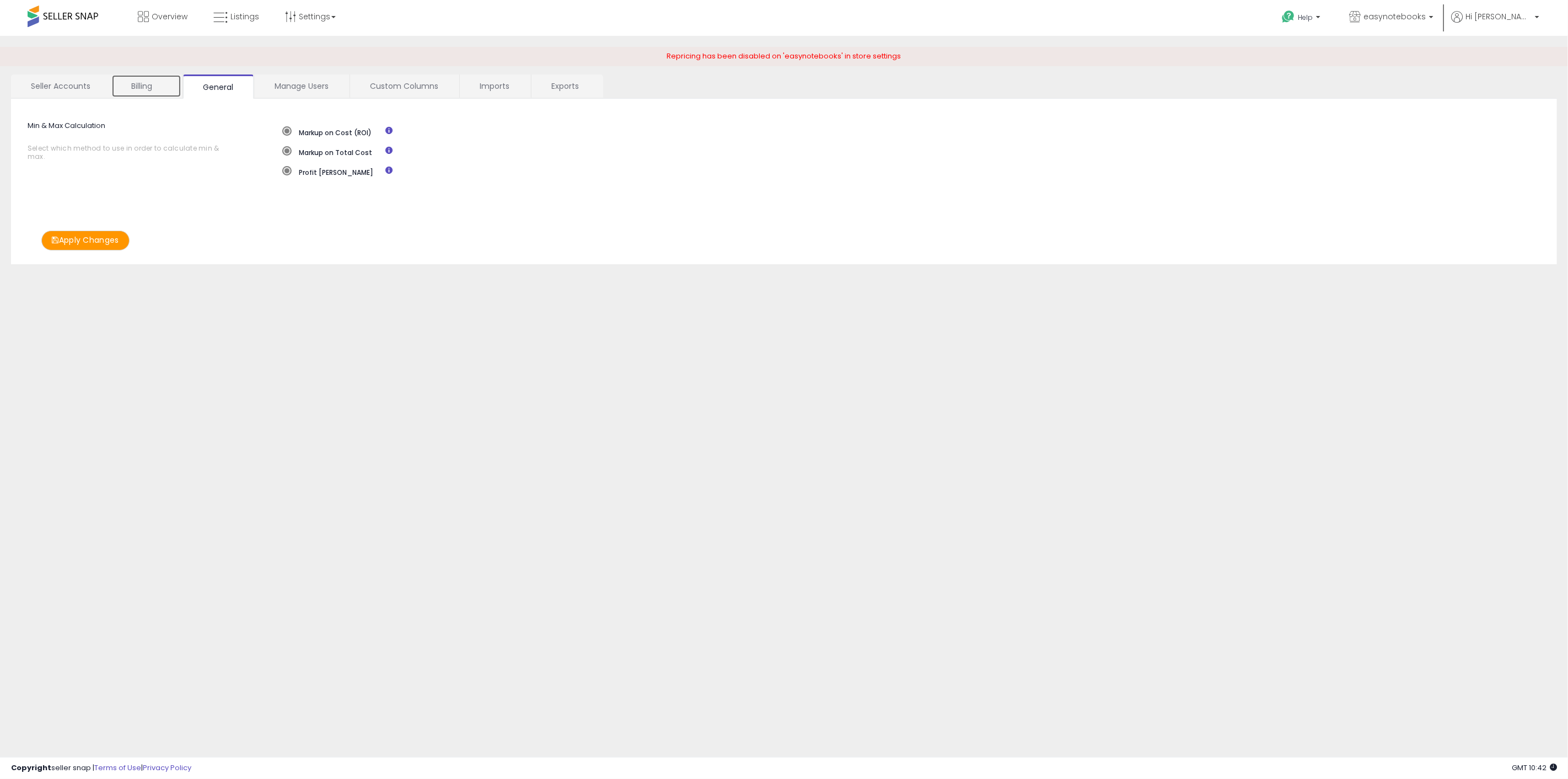
click at [168, 84] on link "Billing" at bounding box center [146, 86] width 70 height 23
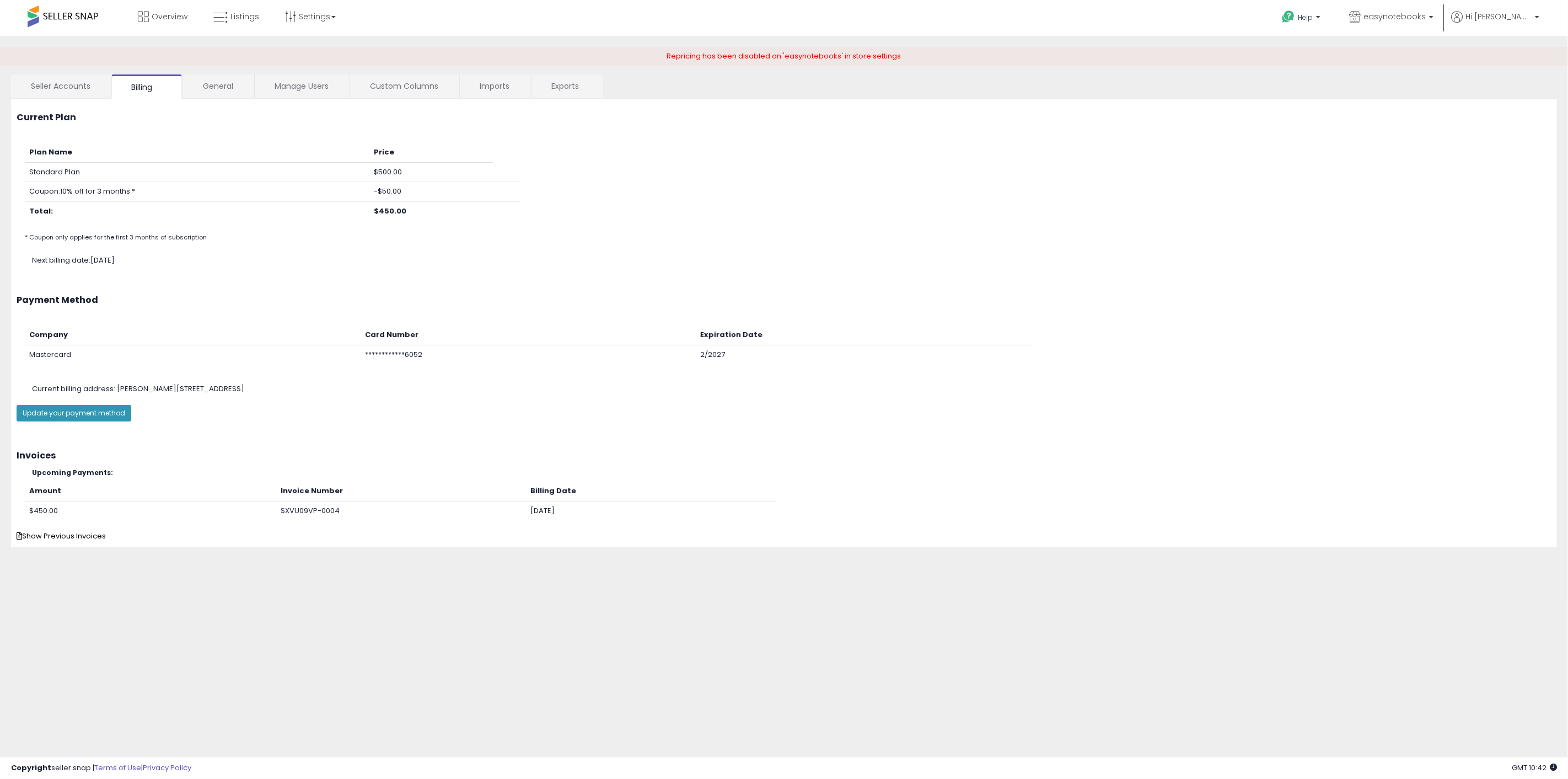
click at [551, 237] on div "Plan Name Price Standard Plan $500.00 Coupon: 10% off for 3 months * -$50.00 To…" at bounding box center [783, 194] width 1551 height 104
drag, startPoint x: 195, startPoint y: 262, endPoint x: 29, endPoint y: 263, distance: 166.0
click at [29, 263] on div "Next billing date: August 31st 2025" at bounding box center [798, 261] width 1551 height 11
copy div "Next billing date: August 31st 2025"
